Goal: Task Accomplishment & Management: Manage account settings

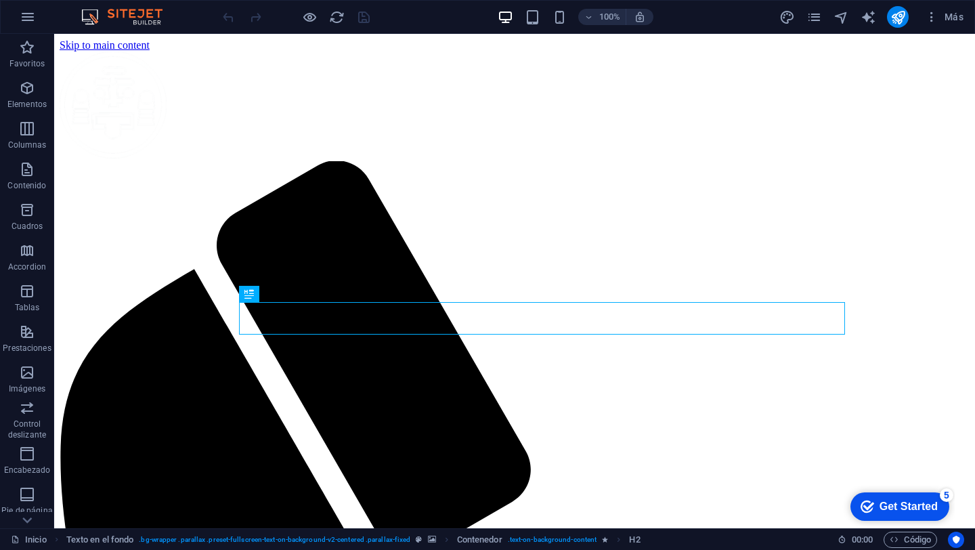
click at [0, 0] on div at bounding box center [0, 0] width 0 height 0
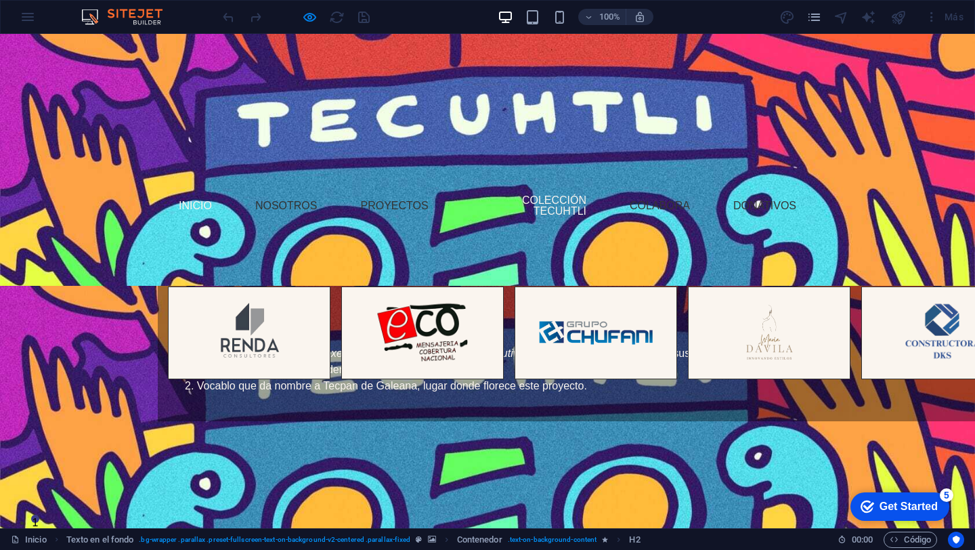
click at [548, 203] on link "Colección Tecuhtli" at bounding box center [529, 205] width 136 height 43
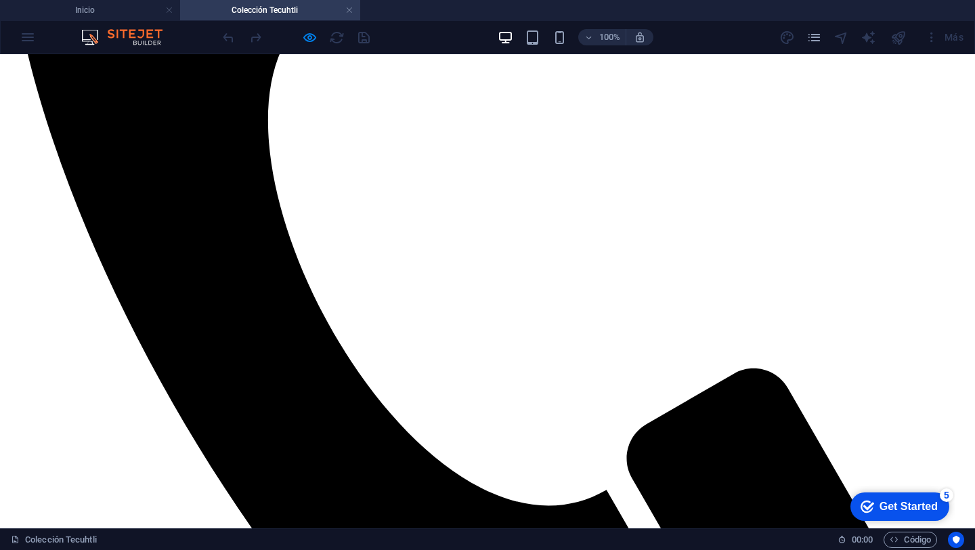
scroll to position [716, 0]
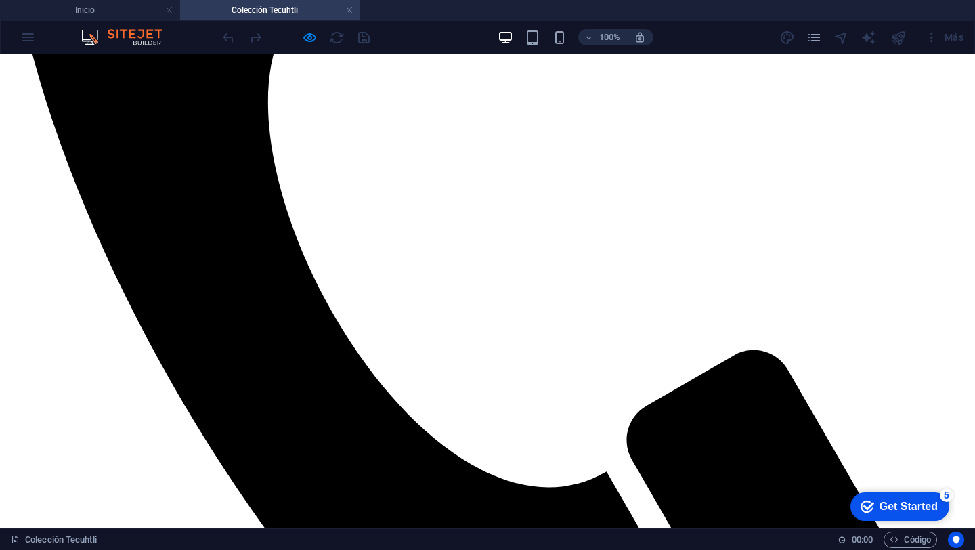
scroll to position [498, 0]
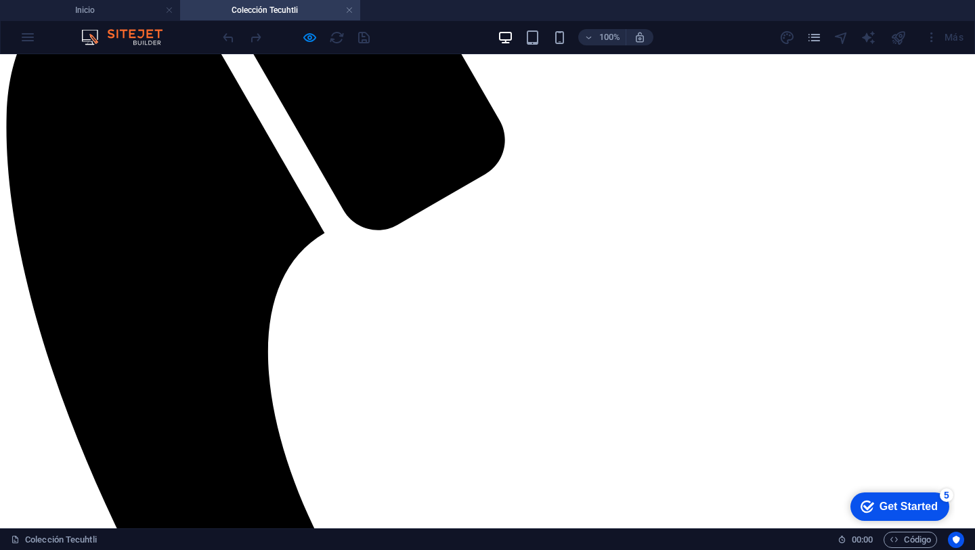
scroll to position [175, 0]
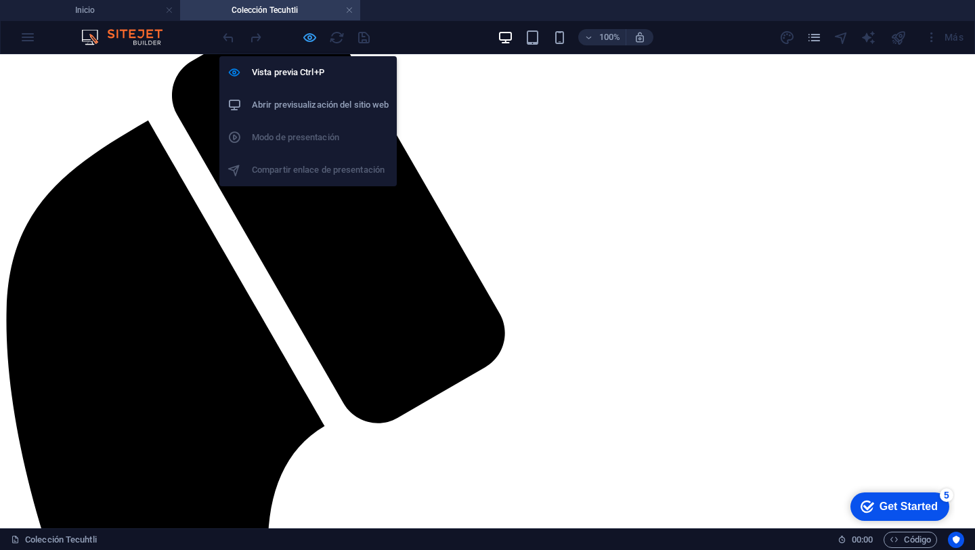
click at [307, 38] on icon "button" at bounding box center [310, 38] width 16 height 16
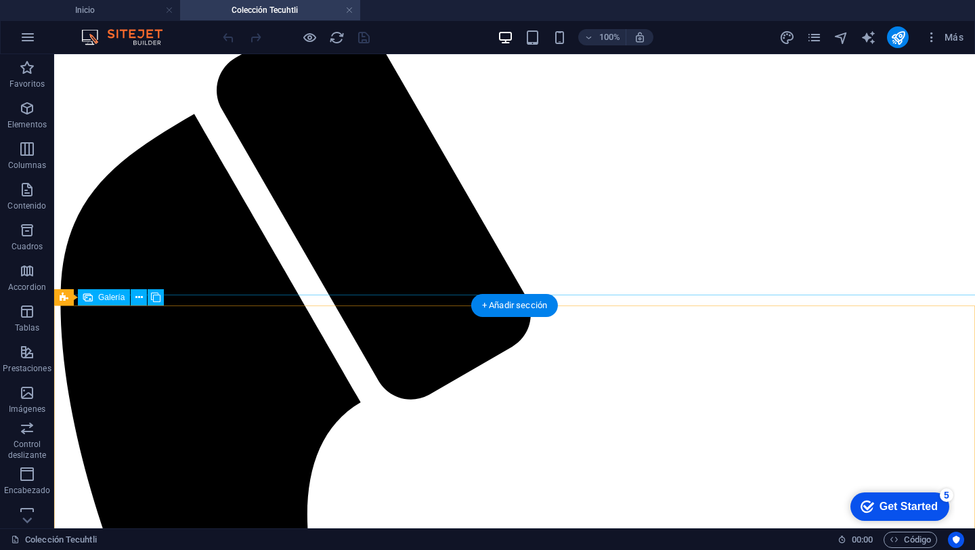
select select "4"
select select "px"
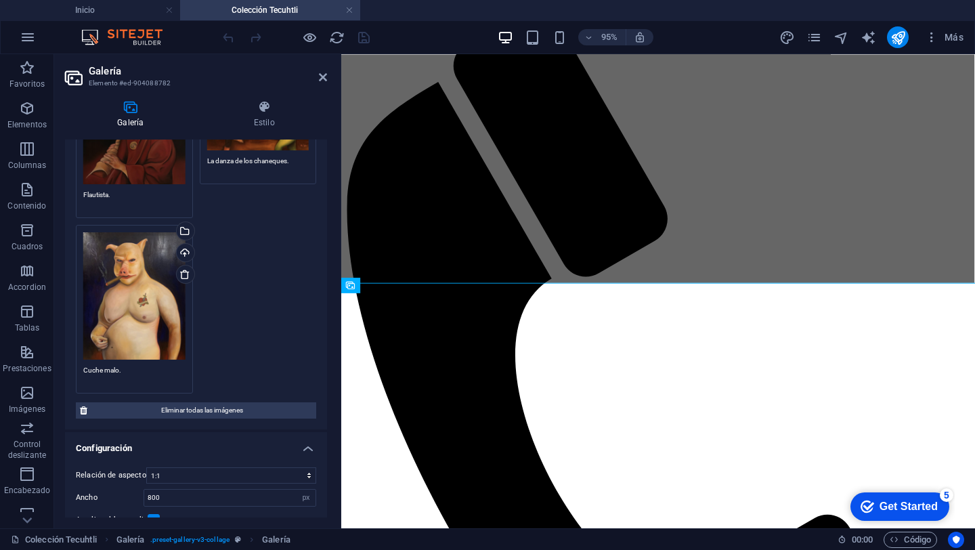
scroll to position [413, 0]
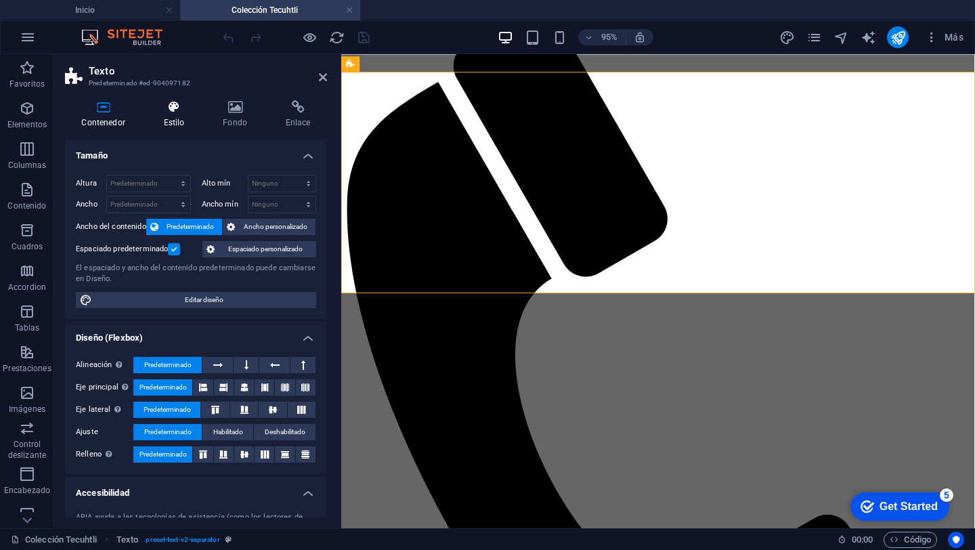
click at [188, 108] on icon at bounding box center [174, 107] width 54 height 14
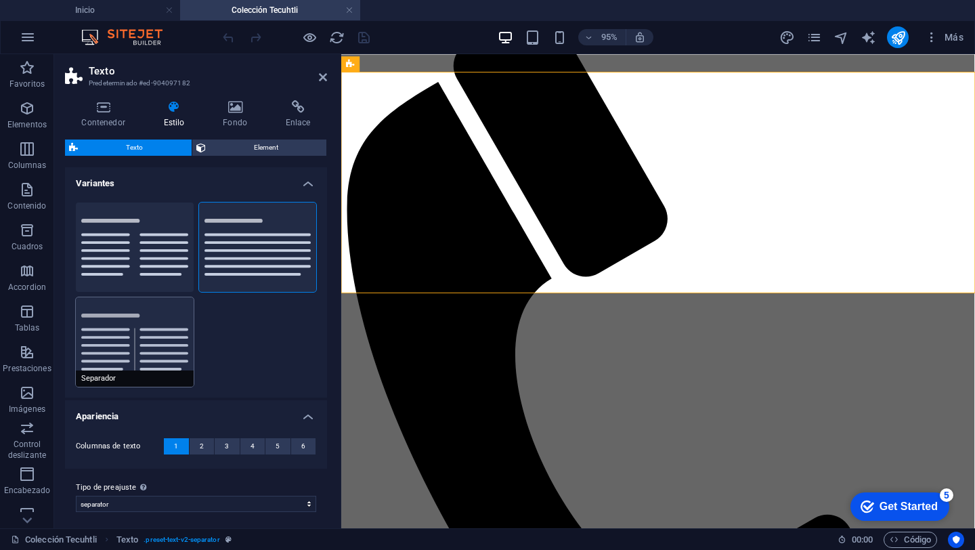
click at [149, 350] on button "Separador" at bounding box center [135, 341] width 118 height 89
type input "4"
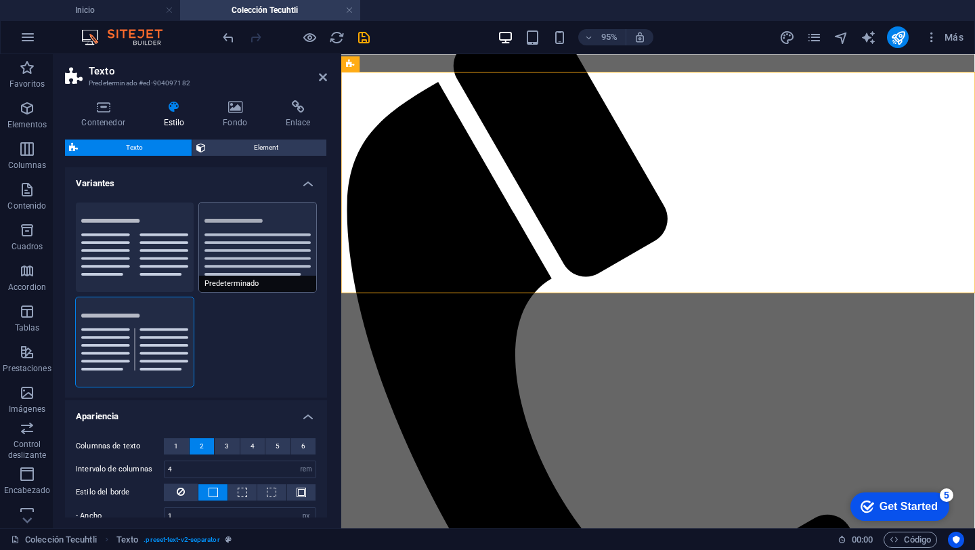
click at [307, 253] on button "Predeterminado" at bounding box center [258, 246] width 118 height 89
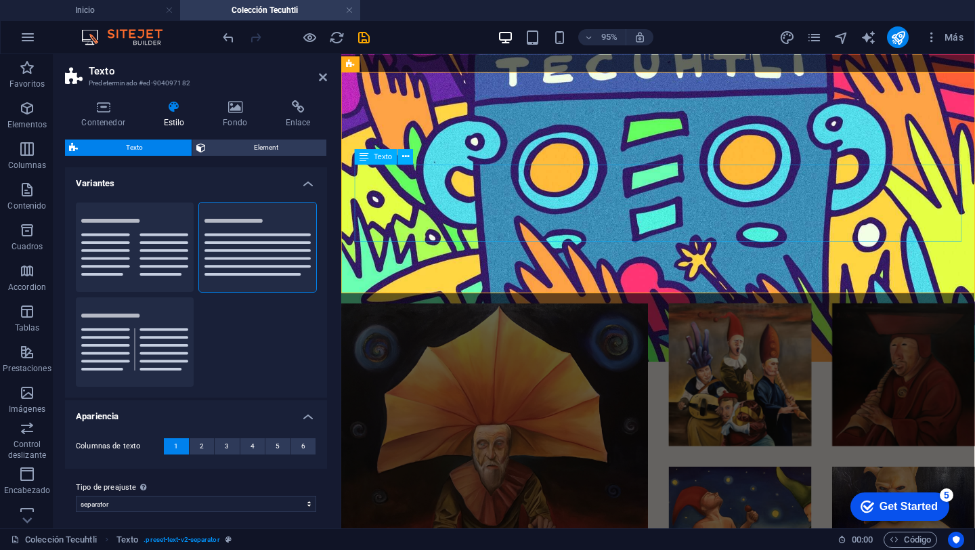
click at [429, 228] on div "Lorem ipsum dolor sitope amet, consectetur adipisicing elitip. Massumenda, dolo…" at bounding box center [674, 221] width 639 height 81
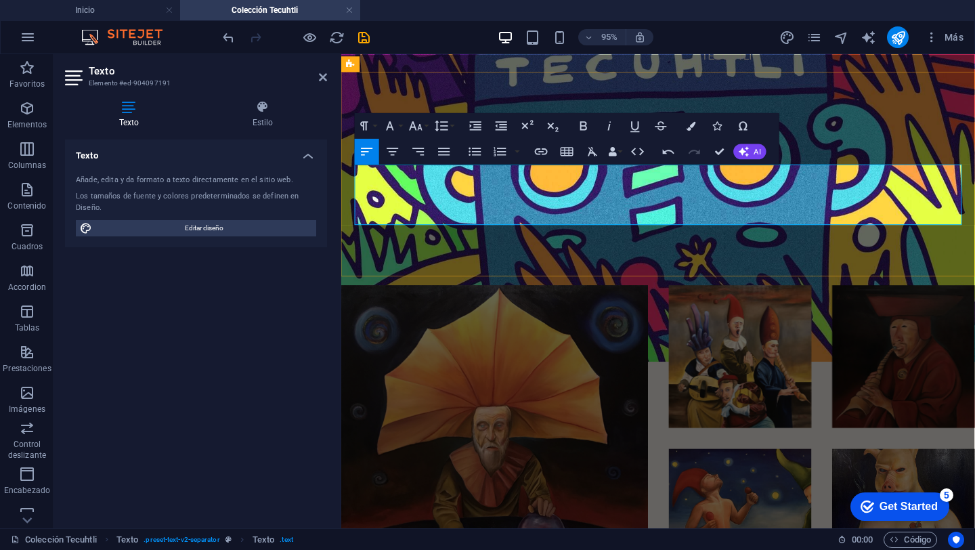
drag, startPoint x: 362, startPoint y: 205, endPoint x: 407, endPoint y: 216, distance: 46.0
click at [407, 216] on div "La Colección Tecuhtli es un acervo personal conformado por obras de distintos a…" at bounding box center [674, 212] width 639 height 62
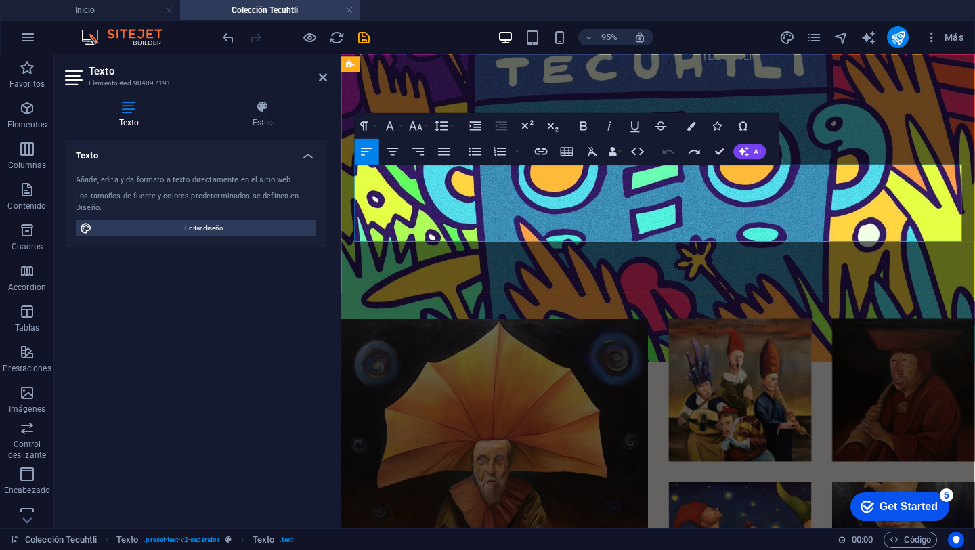
scroll to position [5110, 2]
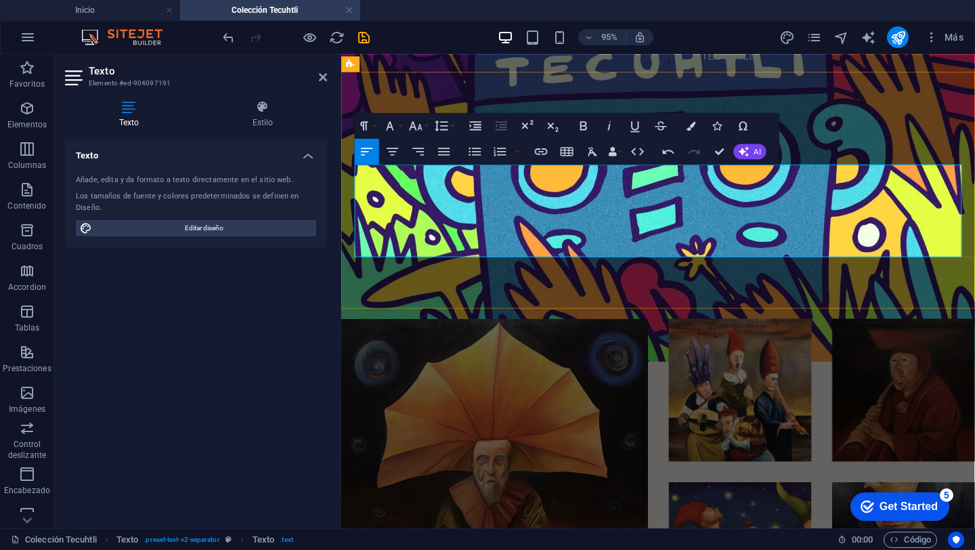
click at [362, 280] on div "Colección Tecuhtli La Colección Tecuhtli es un acervo personal conformado por o…" at bounding box center [674, 207] width 667 height 249
select select "rem"
select select "px"
select select "preset-text-v2-separator"
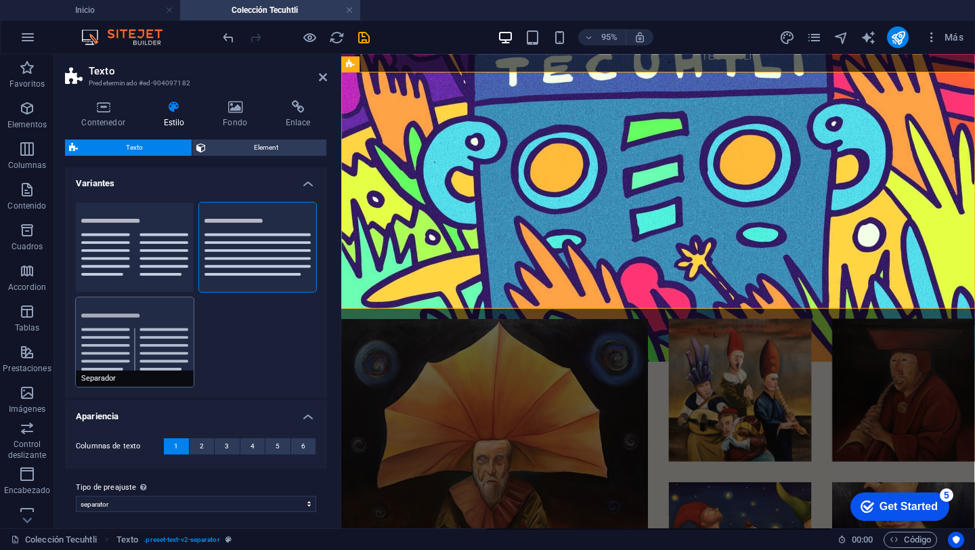
click at [114, 346] on button "Separador" at bounding box center [135, 341] width 118 height 89
type input "4"
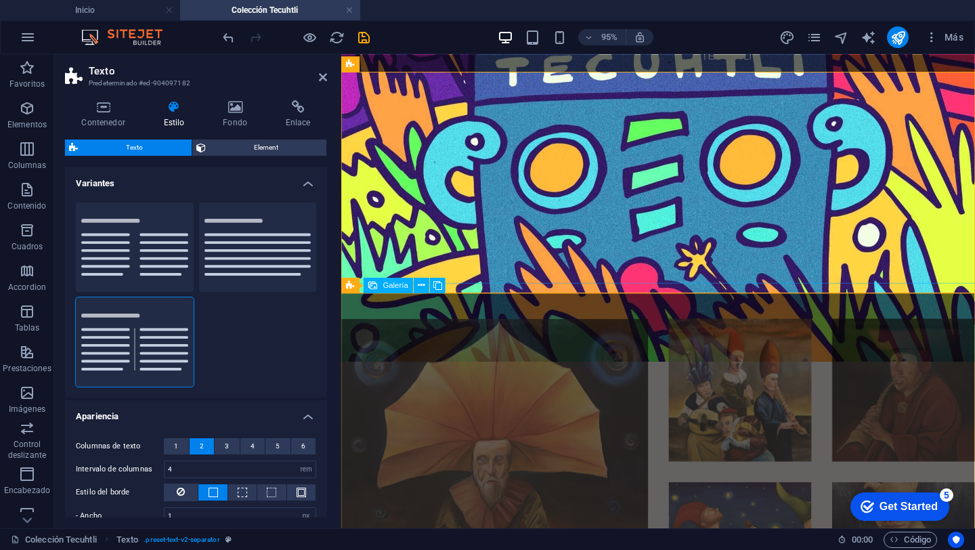
click at [581, 447] on li at bounding box center [502, 493] width 323 height 323
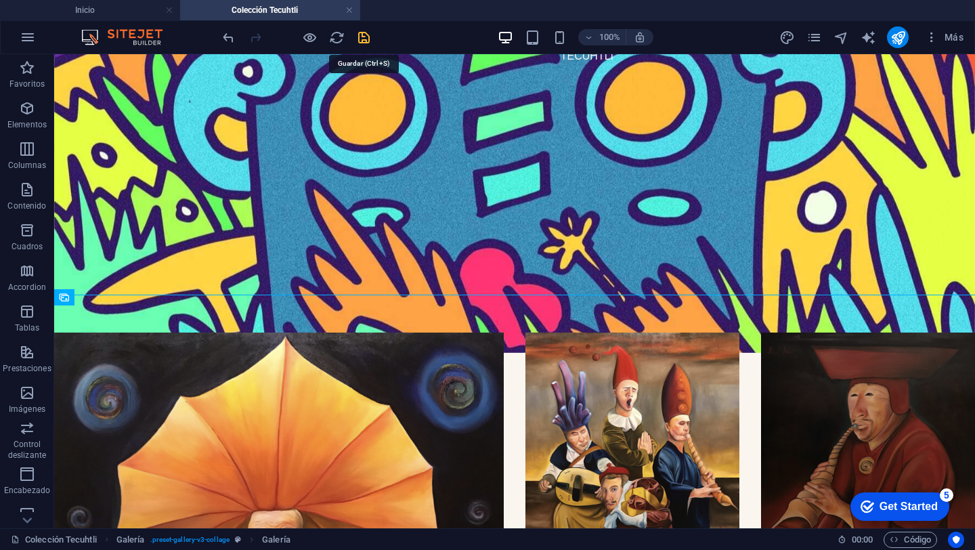
click at [362, 37] on icon "save" at bounding box center [364, 38] width 16 height 16
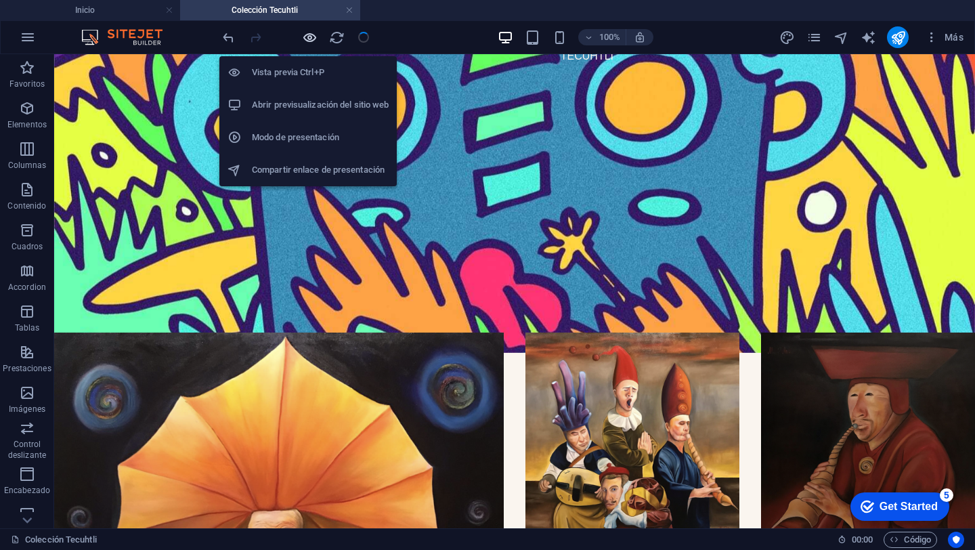
click at [309, 38] on icon "button" at bounding box center [310, 38] width 16 height 16
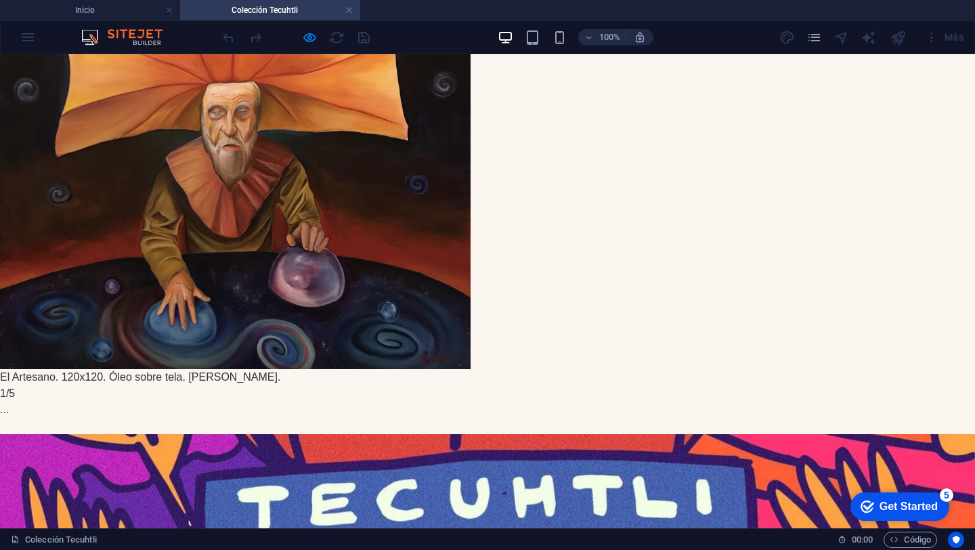
click at [0, 429] on button "button" at bounding box center [0, 429] width 0 height 0
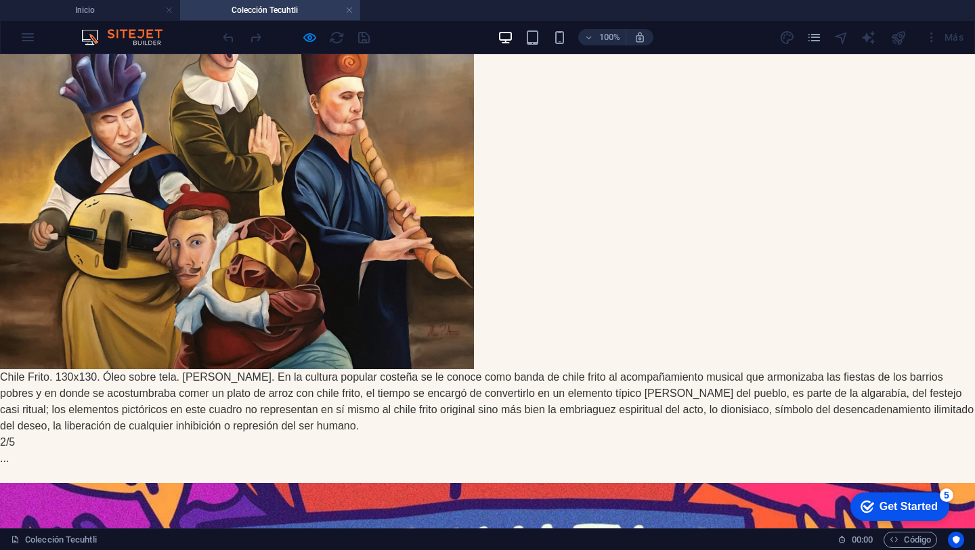
click at [0, 478] on button "button" at bounding box center [0, 478] width 0 height 0
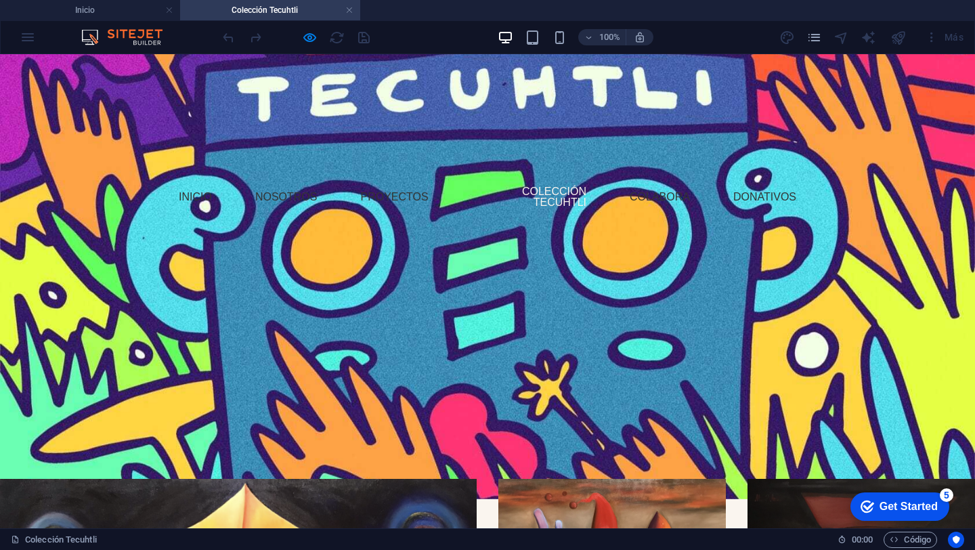
scroll to position [25, 0]
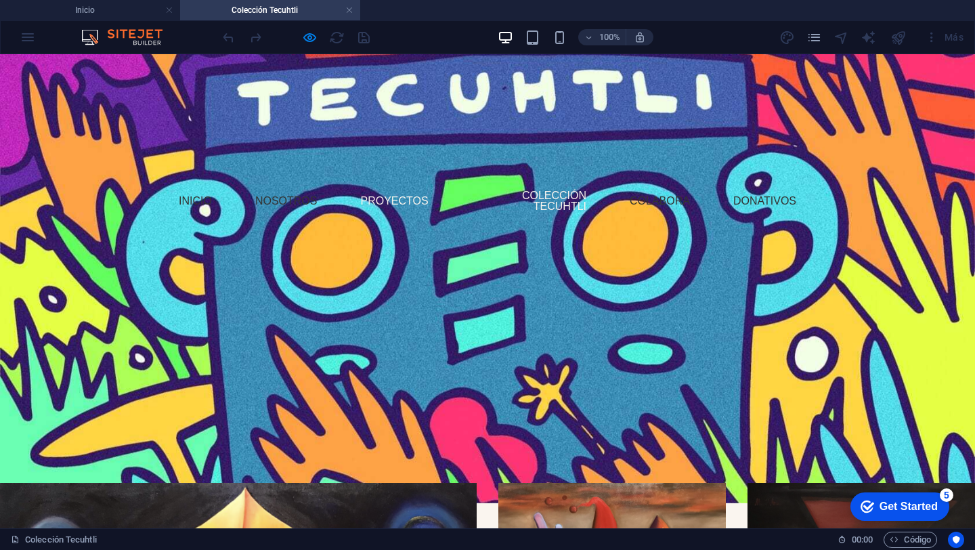
click at [384, 204] on link "Proyectos" at bounding box center [393, 201] width 89 height 32
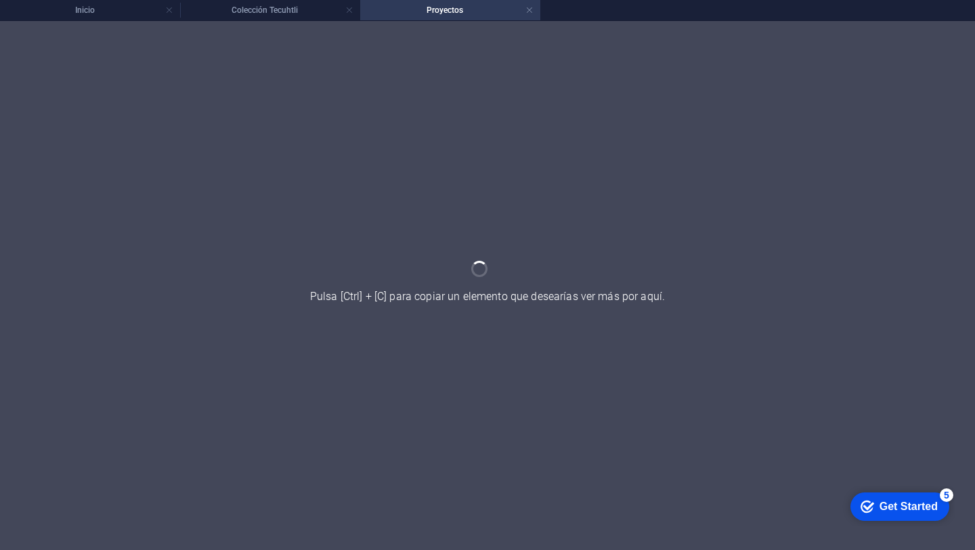
scroll to position [0, 0]
click at [131, 13] on h4 "Inicio" at bounding box center [90, 10] width 180 height 15
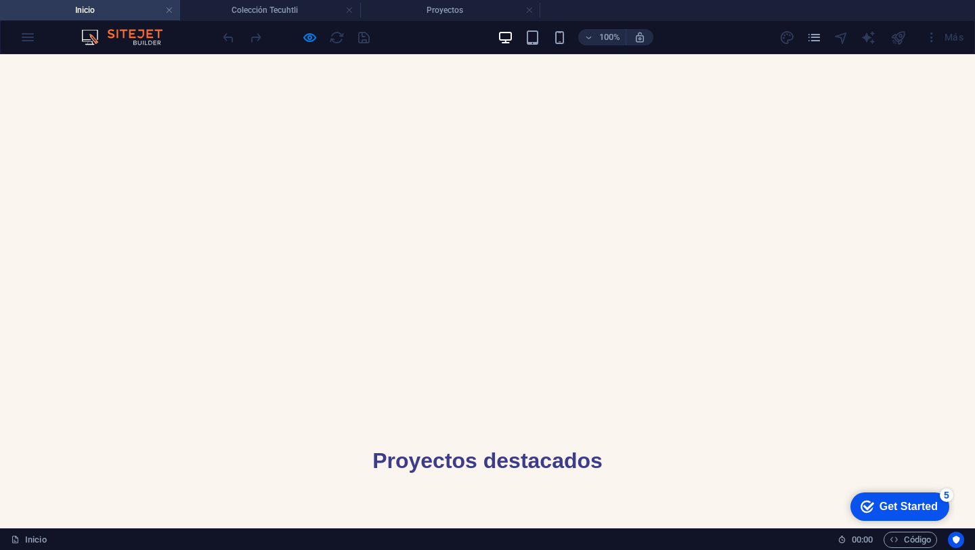
scroll to position [577, 0]
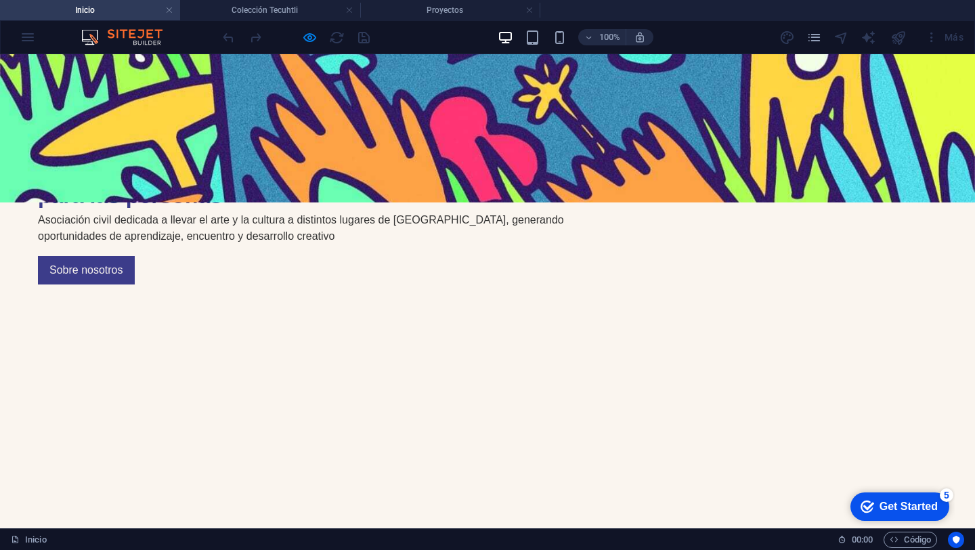
click at [0, 0] on div at bounding box center [0, 0] width 0 height 0
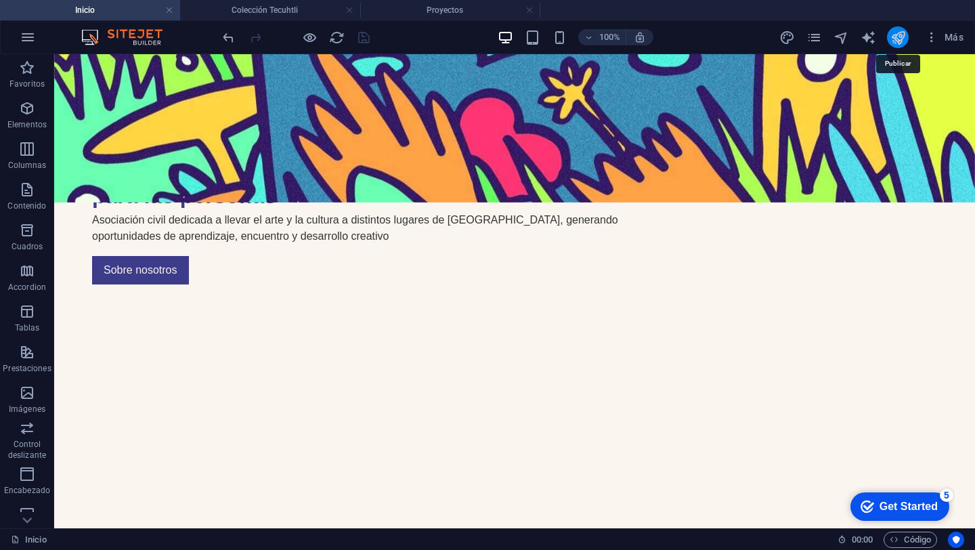
click at [901, 34] on icon "publish" at bounding box center [898, 38] width 16 height 16
